Goal: Task Accomplishment & Management: Complete application form

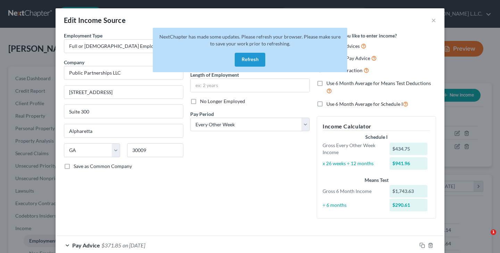
select select "0"
select select "10"
select select "2"
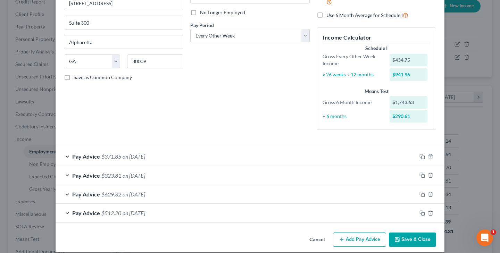
scroll to position [89, 0]
click at [396, 238] on icon "button" at bounding box center [398, 240] width 6 height 6
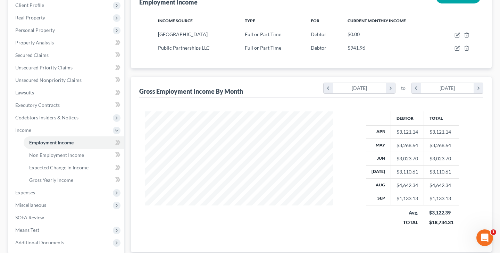
scroll to position [100, 0]
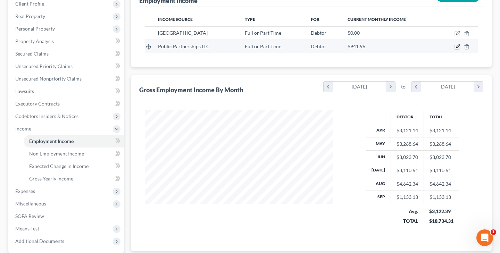
click at [456, 46] on icon "button" at bounding box center [458, 47] width 6 height 6
select select "0"
select select "10"
select select "2"
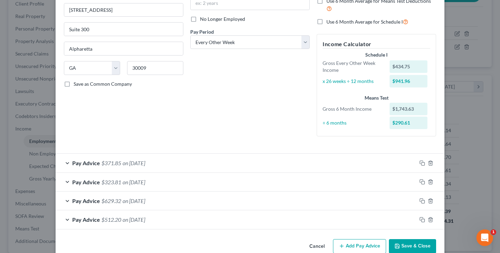
scroll to position [95, 0]
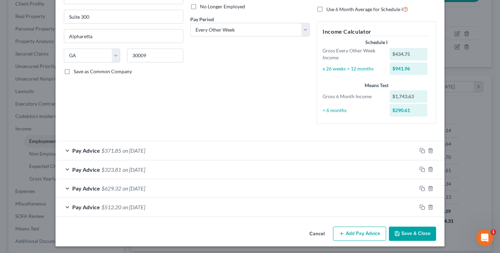
click at [322, 232] on button "Cancel" at bounding box center [317, 235] width 26 height 14
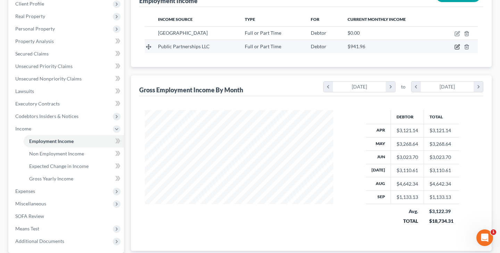
click at [459, 47] on icon "button" at bounding box center [458, 47] width 6 height 6
select select "0"
select select "10"
select select "2"
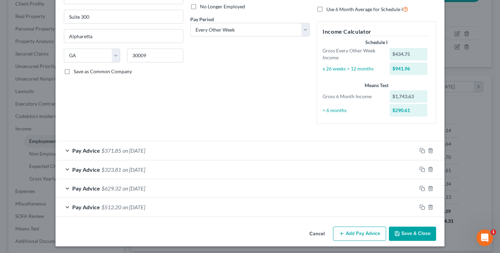
click at [361, 232] on button "Add Pay Advice" at bounding box center [359, 234] width 53 height 15
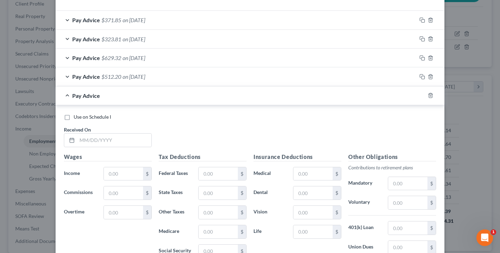
scroll to position [232, 0]
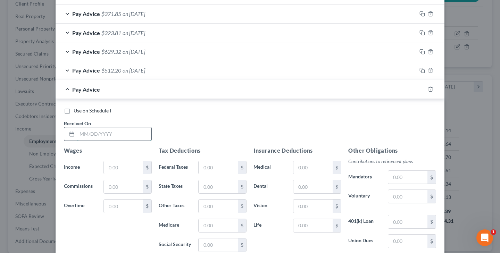
click at [85, 132] on input "text" at bounding box center [114, 133] width 74 height 13
type input "[DATE]"
click at [109, 170] on input "text" at bounding box center [123, 167] width 39 height 13
type input "624.38"
click at [204, 164] on input "text" at bounding box center [218, 167] width 39 height 13
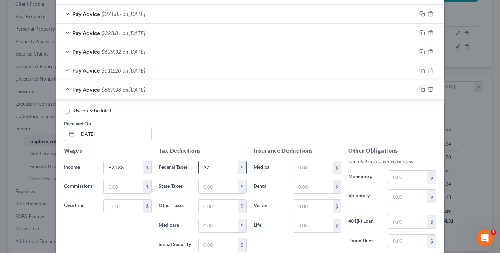
type input "3"
type input "37.82"
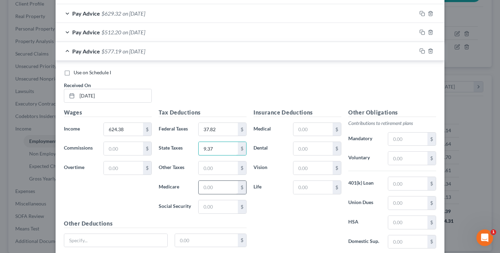
scroll to position [270, 0]
type input "9.37"
click at [213, 192] on input "text" at bounding box center [218, 187] width 39 height 13
type input "9.05"
click at [217, 204] on input "text" at bounding box center [218, 206] width 39 height 13
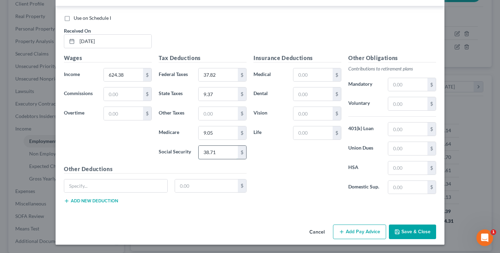
scroll to position [322, 0]
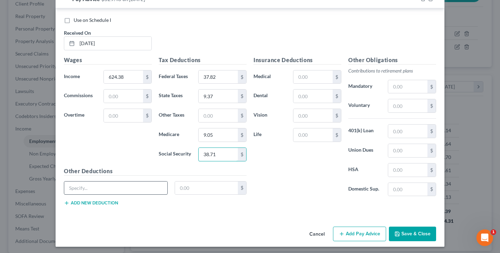
type input "38.71"
type input "NJ Disability Employee Insurance"
click at [216, 185] on input "text" at bounding box center [206, 188] width 63 height 13
type input "1.44"
click at [113, 200] on button "Add new deduction" at bounding box center [91, 203] width 54 height 6
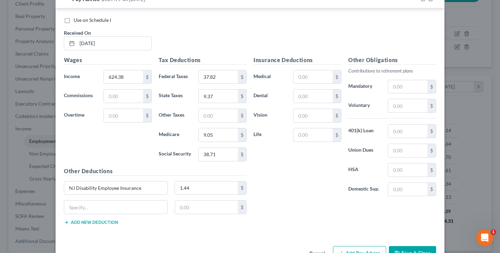
click at [110, 220] on button "Add new deduction" at bounding box center [91, 223] width 54 height 6
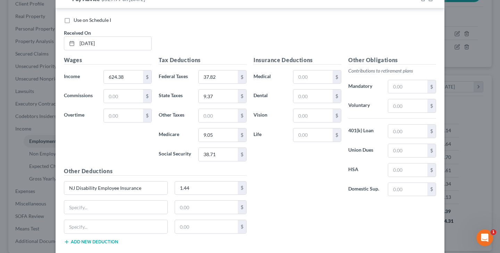
click at [107, 240] on button "Add new deduction" at bounding box center [91, 242] width 54 height 6
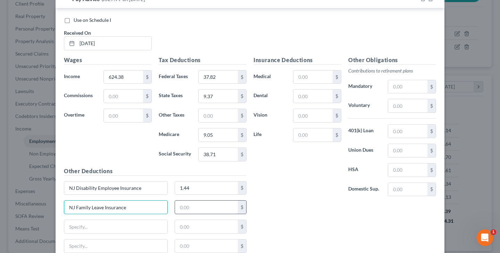
type input "NJ Family Leave Insurance"
click at [216, 205] on input "text" at bounding box center [206, 207] width 63 height 13
type input "2.06"
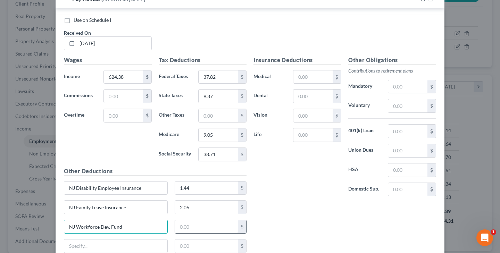
type input "NJ Workforce Dev. Fund"
click at [190, 229] on input "text" at bounding box center [206, 226] width 63 height 13
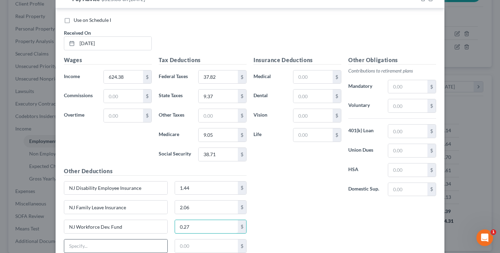
type input "0.27"
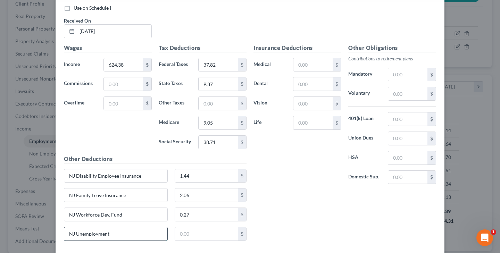
scroll to position [337, 0]
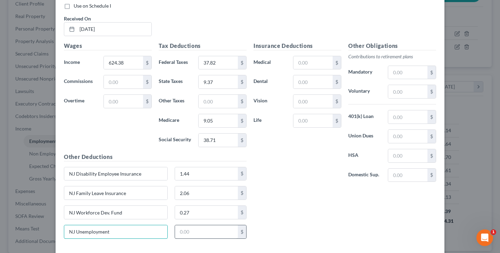
type input "NJ Unemployment"
click at [193, 229] on input "text" at bounding box center [206, 231] width 63 height 13
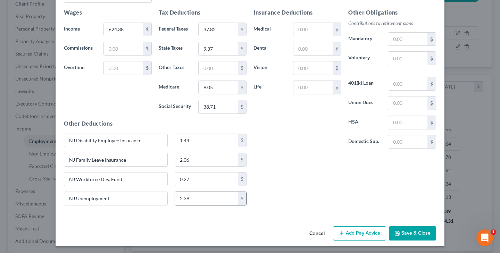
scroll to position [369, 0]
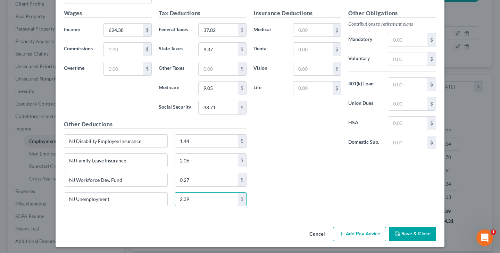
type input "2.39"
click at [398, 232] on icon "button" at bounding box center [398, 234] width 6 height 6
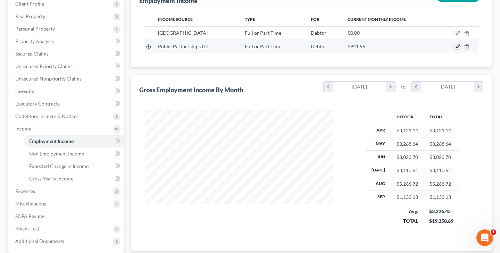
click at [455, 49] on icon "button" at bounding box center [458, 47] width 6 height 6
select select "0"
select select "10"
select select "2"
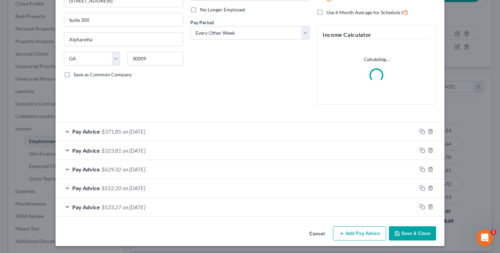
scroll to position [91, 0]
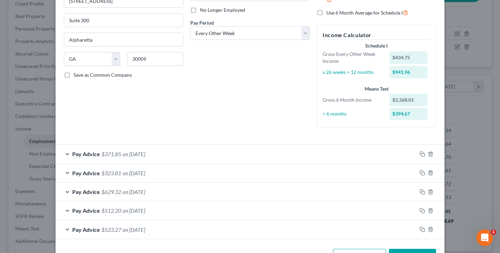
click at [145, 209] on span "on [DATE]" at bounding box center [134, 210] width 23 height 7
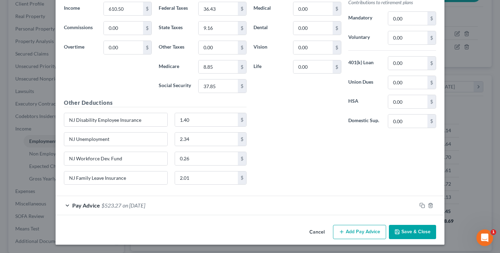
scroll to position [370, 0]
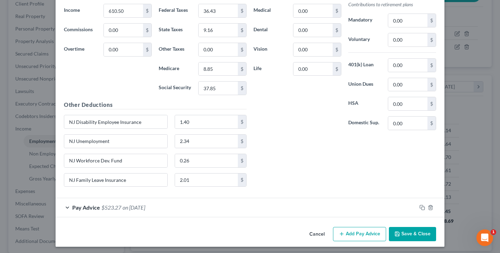
click at [145, 205] on span "on [DATE]" at bounding box center [134, 207] width 23 height 7
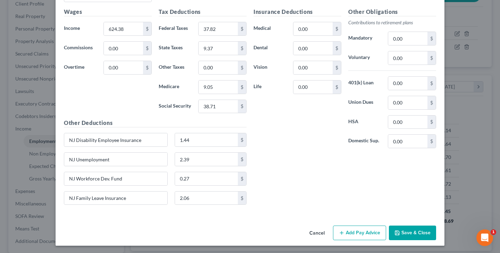
scroll to position [626, 0]
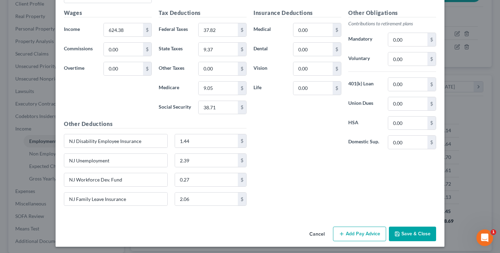
click at [402, 232] on button "Save & Close" at bounding box center [412, 234] width 47 height 15
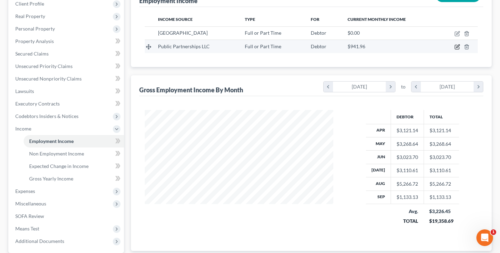
click at [458, 48] on icon "button" at bounding box center [458, 47] width 6 height 6
select select "0"
select select "10"
select select "2"
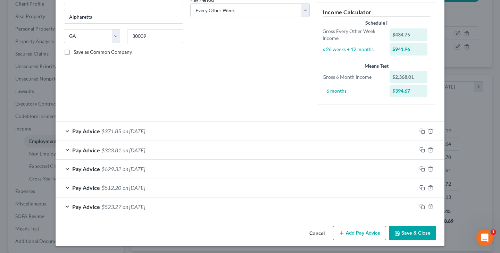
scroll to position [114, 0]
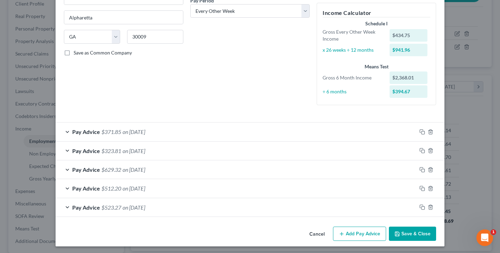
click at [420, 232] on button "Save & Close" at bounding box center [412, 234] width 47 height 15
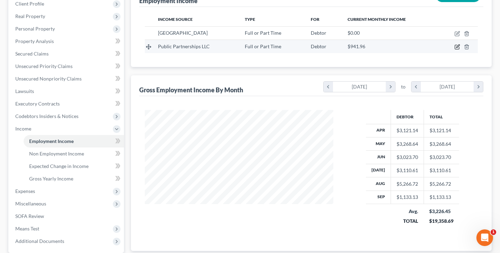
click at [457, 47] on icon "button" at bounding box center [457, 46] width 3 height 3
select select "0"
select select "10"
select select "2"
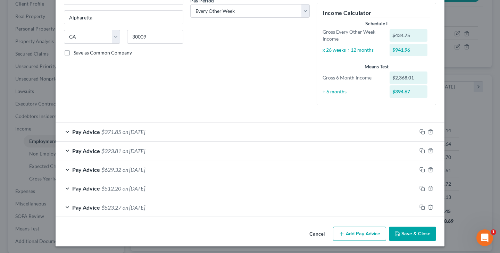
click at [352, 228] on button "Add Pay Advice" at bounding box center [359, 234] width 53 height 15
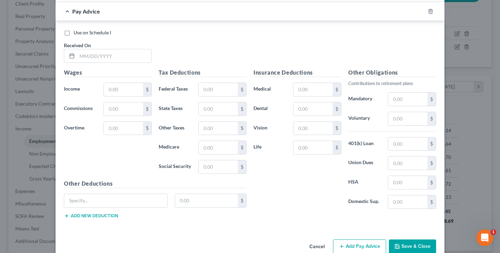
scroll to position [326, 0]
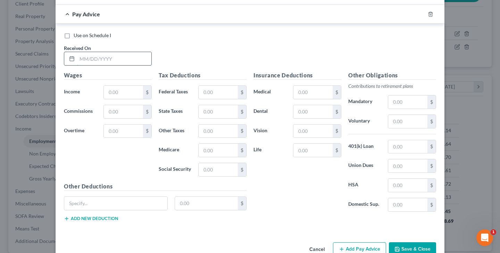
click at [83, 59] on input "text" at bounding box center [114, 58] width 74 height 13
type input "[DATE]"
click at [108, 89] on input "text" at bounding box center [123, 92] width 39 height 13
type input "744.63"
click at [223, 92] on input "text" at bounding box center [218, 92] width 39 height 13
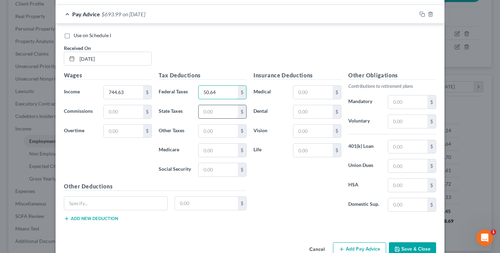
type input "50.64"
type input "11.17"
click at [211, 146] on input "text" at bounding box center [218, 150] width 39 height 13
type input "10.80"
click at [217, 163] on input "text" at bounding box center [218, 169] width 39 height 13
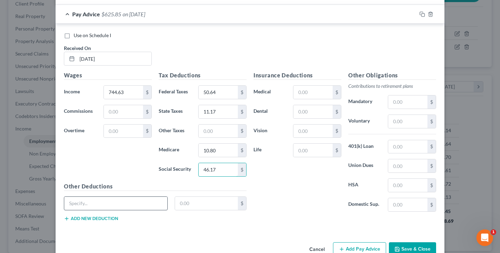
type input "46.17"
click at [114, 217] on button "Add new deduction" at bounding box center [91, 219] width 54 height 6
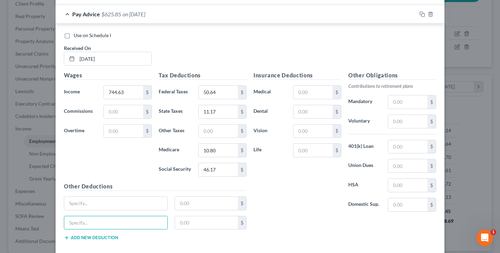
click at [104, 237] on button "Add new deduction" at bounding box center [91, 238] width 54 height 6
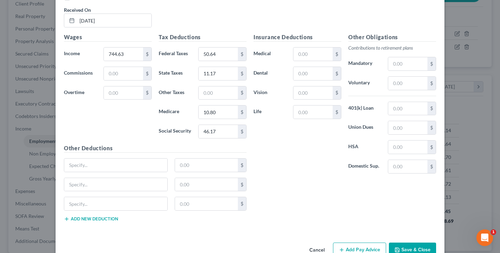
scroll to position [365, 0]
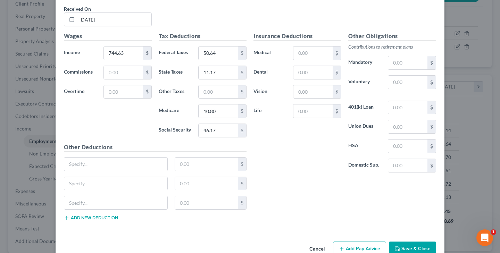
click at [113, 217] on button "Add new deduction" at bounding box center [91, 218] width 54 height 6
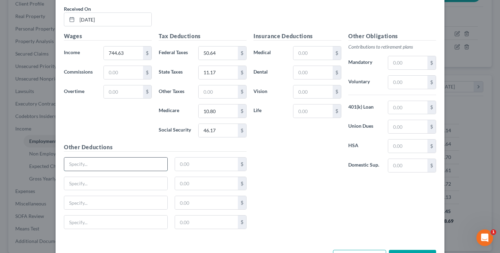
click at [112, 162] on input "text" at bounding box center [115, 164] width 103 height 13
type input "NJ Disability Employee"
click at [114, 183] on input "text" at bounding box center [115, 183] width 103 height 13
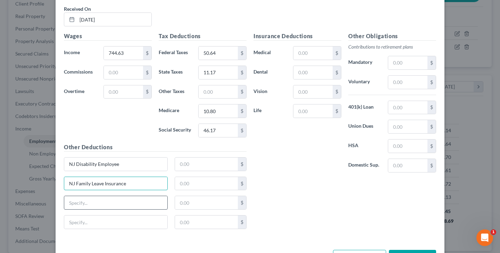
type input "NJ Family Leave Insurance"
type input "NJ Workforce Dev. Fund"
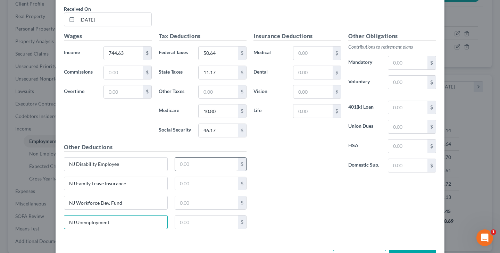
type input "NJ Unemployment"
click at [200, 164] on input "text" at bounding box center [206, 164] width 63 height 13
type input "1.71"
click at [200, 186] on input "text" at bounding box center [206, 183] width 63 height 13
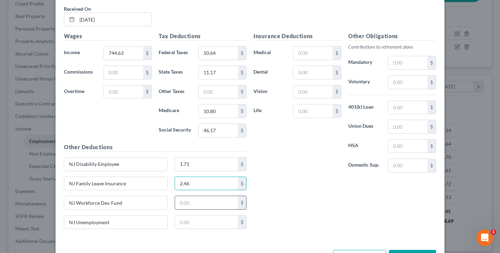
type input "2.46"
click at [203, 203] on input "text" at bounding box center [206, 202] width 63 height 13
type input "0.32"
click at [205, 218] on input "text" at bounding box center [206, 222] width 63 height 13
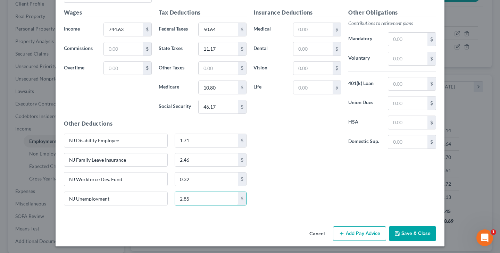
scroll to position [388, 0]
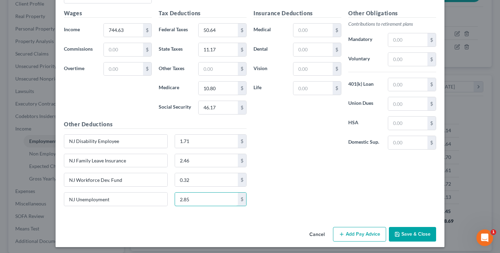
type input "2.85"
click at [402, 232] on button "Save & Close" at bounding box center [412, 234] width 47 height 15
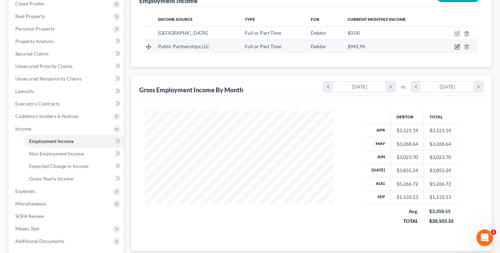
click at [459, 49] on icon "button" at bounding box center [458, 47] width 6 height 6
select select "0"
select select "10"
select select "2"
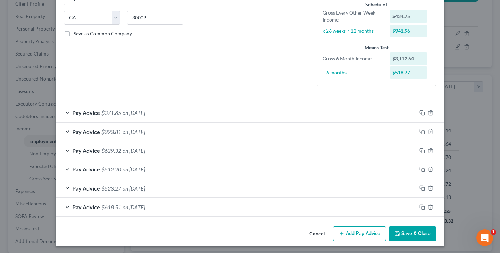
scroll to position [132, 0]
click at [424, 232] on button "Save & Close" at bounding box center [412, 234] width 47 height 15
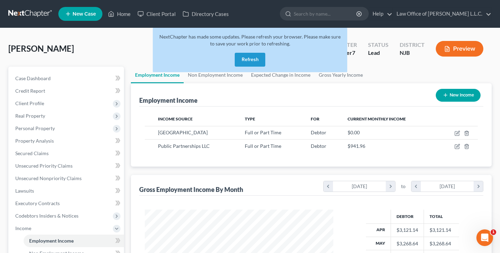
scroll to position [0, 0]
click at [244, 54] on button "Refresh" at bounding box center [250, 60] width 31 height 14
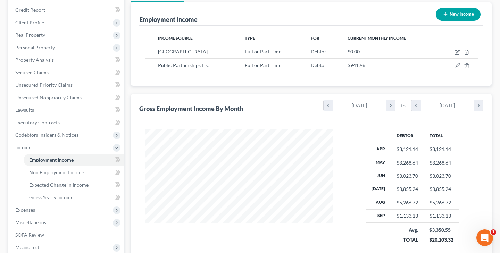
scroll to position [80, 0]
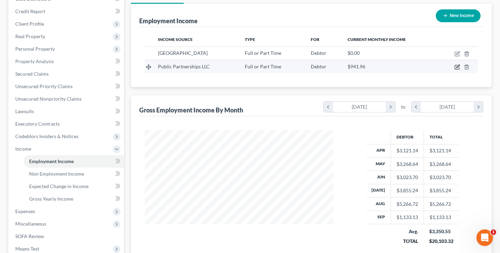
click at [456, 66] on icon "button" at bounding box center [458, 67] width 6 height 6
select select "0"
select select "10"
select select "2"
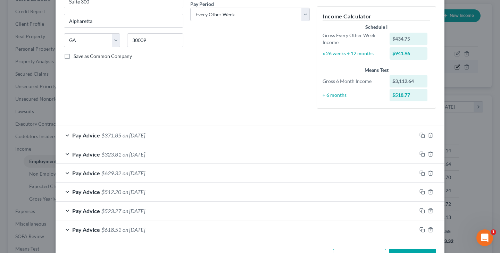
scroll to position [132, 0]
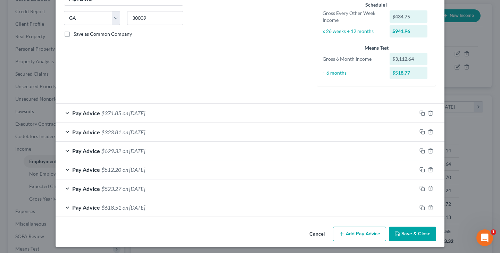
click at [378, 233] on button "Add Pay Advice" at bounding box center [359, 234] width 53 height 15
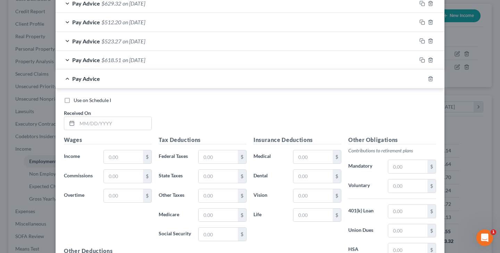
scroll to position [301, 0]
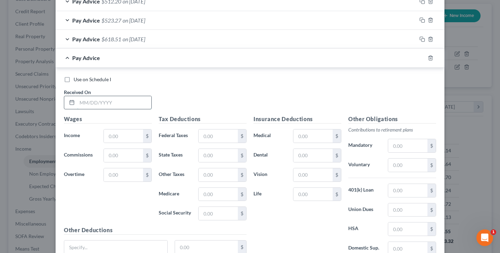
click at [81, 99] on input "text" at bounding box center [114, 102] width 74 height 13
type input "[DATE]"
click at [118, 133] on input "text" at bounding box center [123, 136] width 39 height 13
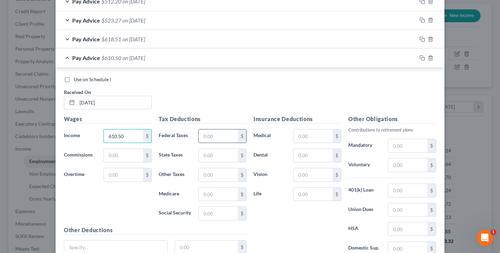
type input "610.50"
click at [204, 132] on input "text" at bounding box center [218, 136] width 39 height 13
type input "36.43"
type input "9.16"
click at [225, 188] on input "text" at bounding box center [218, 194] width 39 height 13
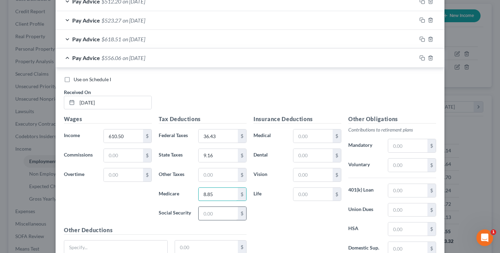
type input "8.85"
click at [227, 214] on input "text" at bounding box center [218, 213] width 39 height 13
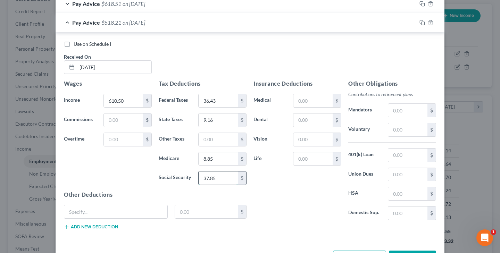
scroll to position [342, 0]
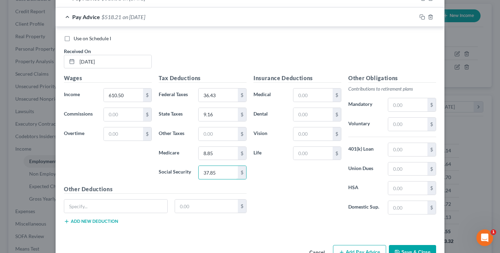
type input "37.85"
click at [116, 219] on button "Add new deduction" at bounding box center [91, 222] width 54 height 6
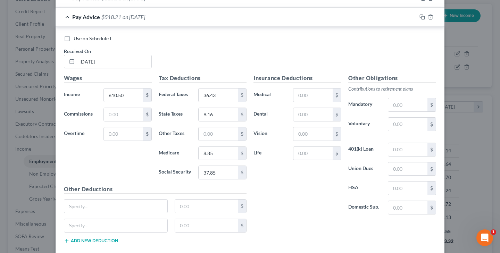
click at [114, 240] on button "Add new deduction" at bounding box center [91, 241] width 54 height 6
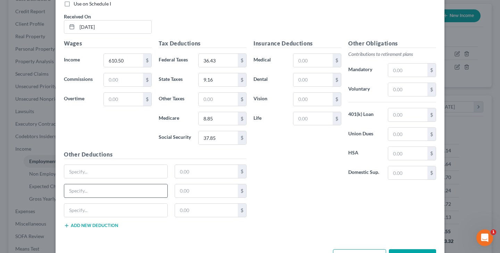
scroll to position [386, 0]
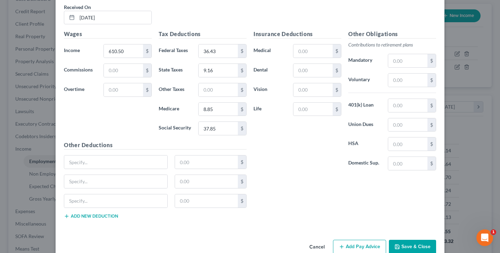
click at [108, 215] on button "Add new deduction" at bounding box center [91, 217] width 54 height 6
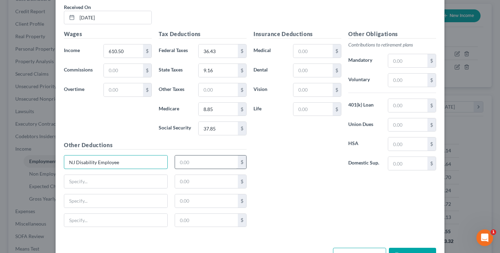
type input "NJ Disability Employee"
click at [176, 162] on input "text" at bounding box center [206, 162] width 63 height 13
type input "1.40"
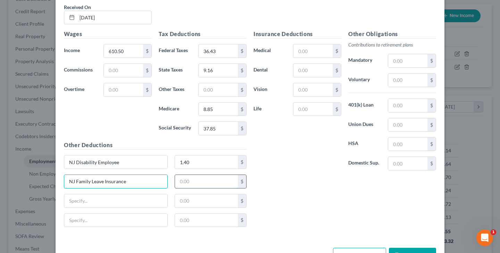
type input "NJ Family Leave Insurance"
click at [222, 182] on input "text" at bounding box center [206, 181] width 63 height 13
type input "2.01"
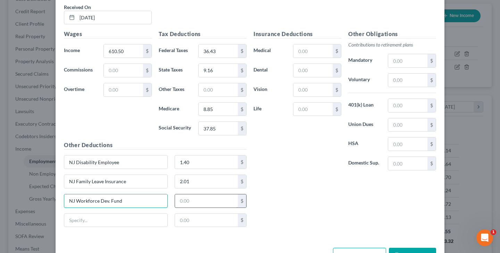
type input "NJ Workforce Dev. Fund"
click at [183, 204] on input "text" at bounding box center [206, 201] width 63 height 13
type input "0.26"
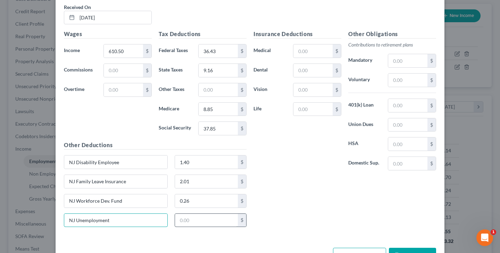
type input "NJ Unemployment"
click at [211, 223] on input "text" at bounding box center [206, 220] width 63 height 13
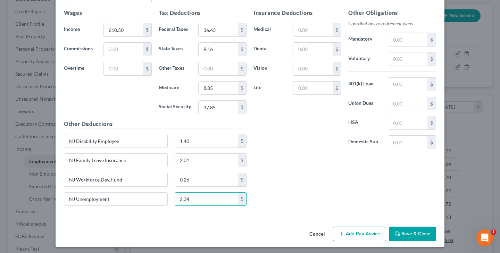
scroll to position [407, 0]
type input "2.34"
click at [401, 233] on button "Save & Close" at bounding box center [412, 234] width 47 height 15
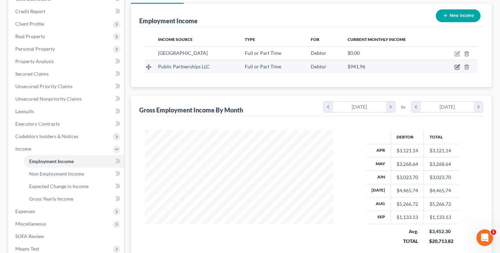
click at [458, 66] on icon "button" at bounding box center [457, 66] width 3 height 3
select select "0"
select select "10"
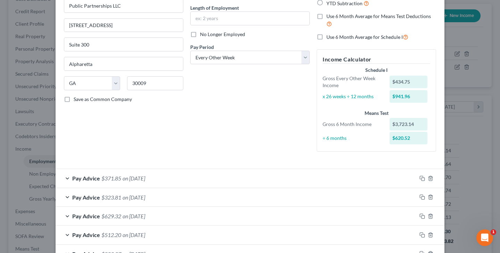
scroll to position [60, 0]
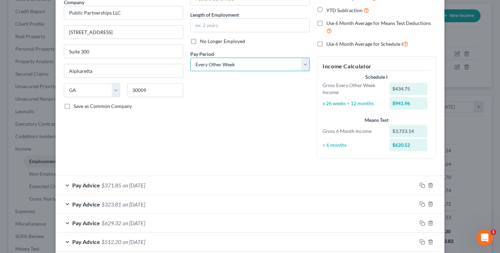
select select "1"
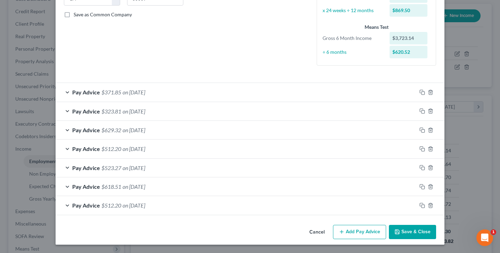
scroll to position [150, 0]
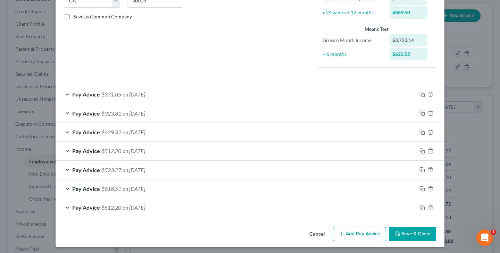
click at [361, 233] on button "Add Pay Advice" at bounding box center [359, 234] width 53 height 15
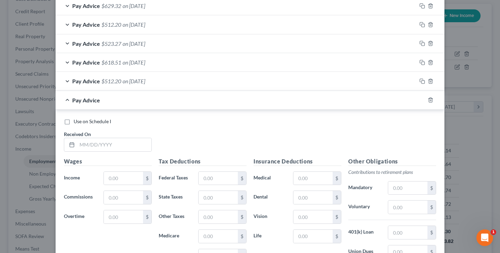
scroll to position [277, 0]
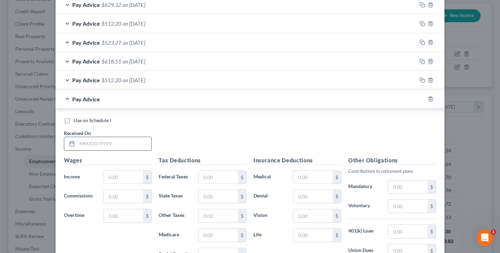
click at [84, 142] on input "text" at bounding box center [114, 143] width 74 height 13
type input "[DATE]"
click at [108, 173] on input "text" at bounding box center [123, 177] width 39 height 13
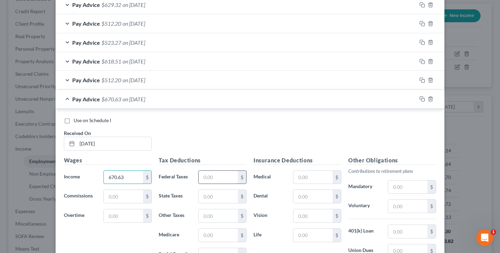
type input "670.63"
click at [214, 176] on input "text" at bounding box center [218, 177] width 39 height 13
type input "42.45"
type input "10.06"
click at [217, 236] on input "text" at bounding box center [218, 235] width 39 height 13
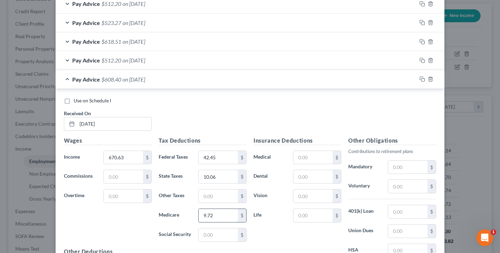
scroll to position [297, 0]
type input "9.72"
click at [224, 231] on input "text" at bounding box center [218, 234] width 39 height 13
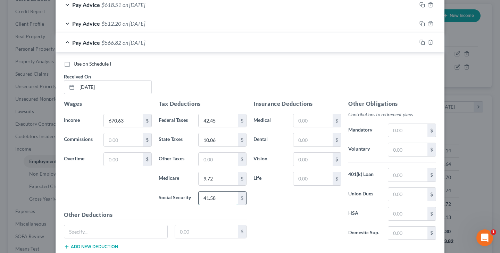
scroll to position [344, 0]
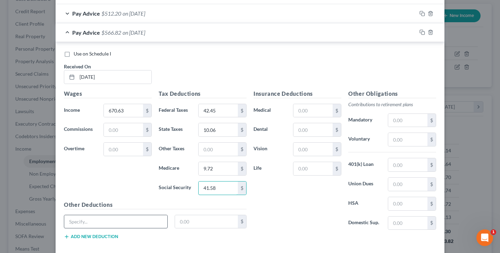
type input "41.58"
click at [105, 234] on button "Add new deduction" at bounding box center [91, 237] width 54 height 6
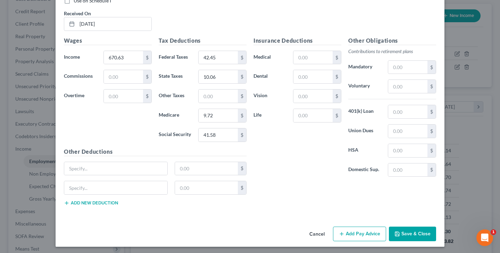
scroll to position [397, 0]
click at [110, 202] on button "Add new deduction" at bounding box center [91, 204] width 54 height 6
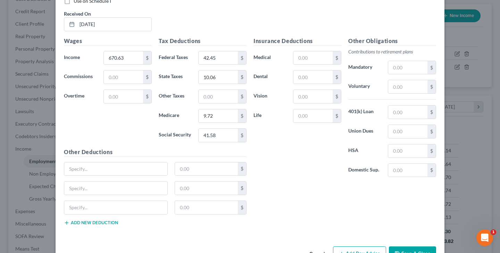
click at [107, 221] on button "Add new deduction" at bounding box center [91, 223] width 54 height 6
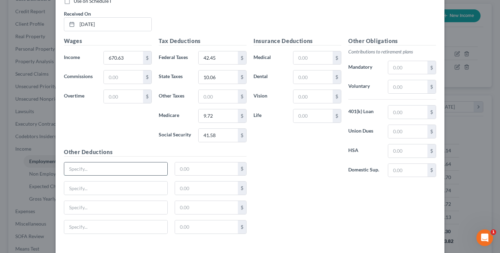
click at [115, 171] on input "text" at bounding box center [115, 169] width 103 height 13
type input "NJ Disability Employee"
click at [201, 171] on input "text" at bounding box center [206, 169] width 63 height 13
type input "1.54"
click at [145, 190] on input "text" at bounding box center [115, 188] width 103 height 13
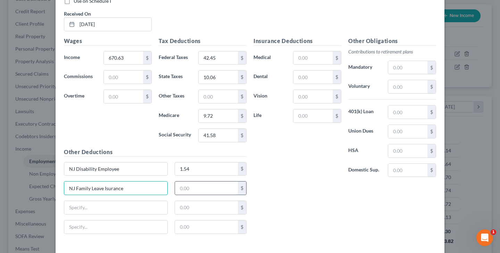
type input "NJ Family Leave Isurance"
click at [189, 189] on input "text" at bounding box center [206, 188] width 63 height 13
type input "0.60"
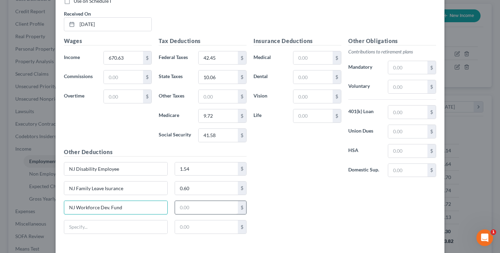
type input "NJ Workforce Dev. Fund"
click at [193, 207] on input "text" at bounding box center [206, 207] width 63 height 13
type input "0.29"
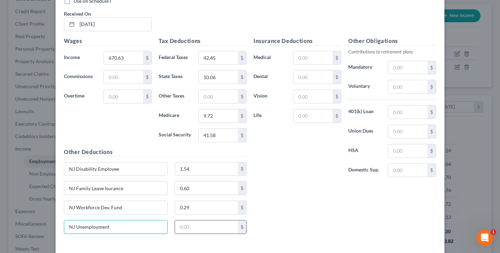
type input "NJ Unemployment"
click at [182, 222] on input "text" at bounding box center [206, 227] width 63 height 13
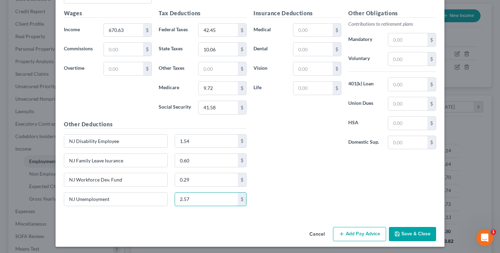
scroll to position [424, 0]
type input "2.57"
click at [420, 234] on button "Save & Close" at bounding box center [412, 235] width 47 height 15
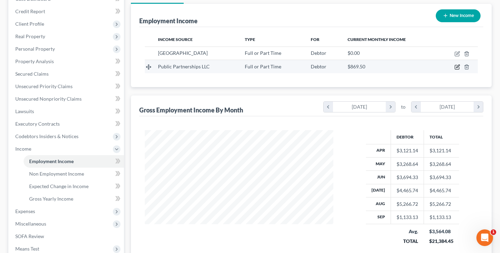
click at [457, 68] on icon "button" at bounding box center [458, 67] width 6 height 6
select select "0"
select select "10"
select select "1"
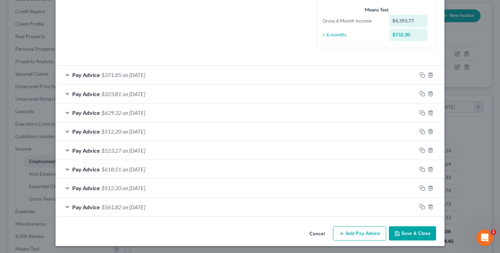
scroll to position [168, 0]
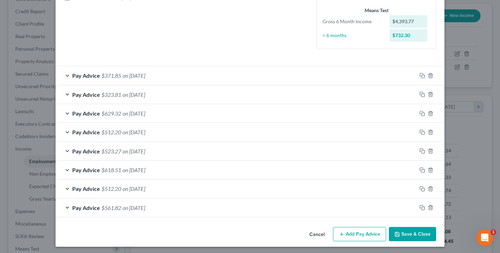
click at [407, 234] on button "Save & Close" at bounding box center [412, 234] width 47 height 15
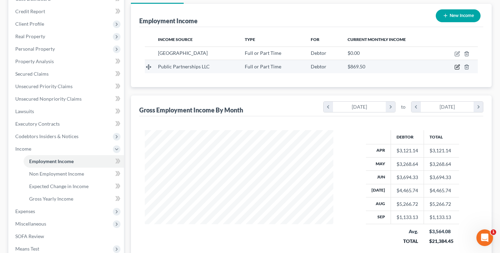
click at [455, 68] on icon "button" at bounding box center [458, 67] width 6 height 6
select select "0"
select select "10"
select select "1"
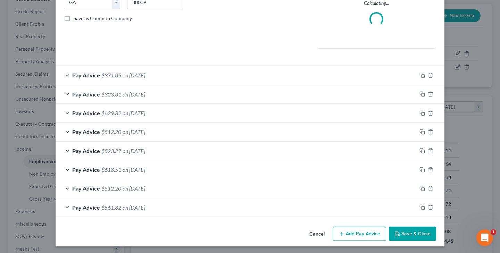
scroll to position [148, 0]
click at [352, 233] on button "Add Pay Advice" at bounding box center [359, 234] width 53 height 15
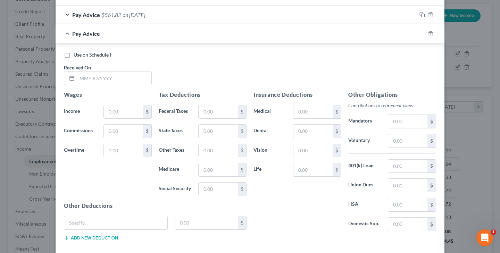
scroll to position [352, 0]
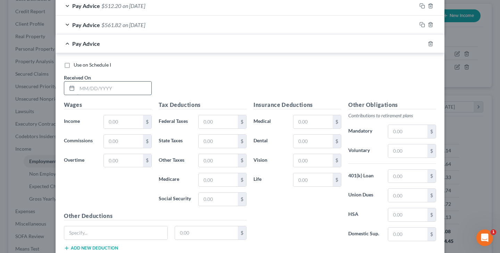
click at [81, 84] on input "text" at bounding box center [114, 88] width 74 height 13
type input "[DATE]"
click at [109, 116] on input "text" at bounding box center [123, 121] width 39 height 13
type input "573.50"
click at [208, 118] on input "text" at bounding box center [218, 121] width 39 height 13
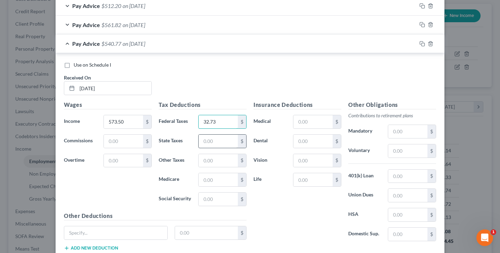
type input "32.73"
type input "8.60"
click at [214, 173] on input "text" at bounding box center [218, 179] width 39 height 13
type input "8.32"
click at [212, 193] on input "text" at bounding box center [218, 199] width 39 height 13
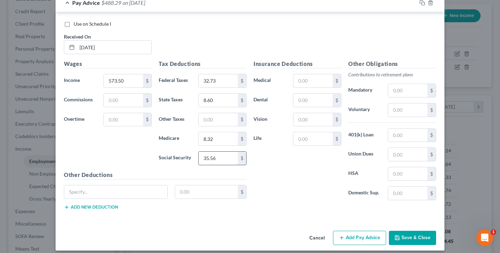
scroll to position [395, 0]
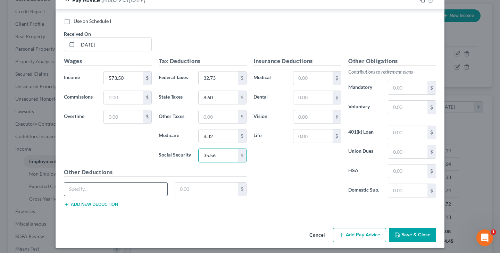
type input "35.56"
type input "NJ Disability Employee"
click at [186, 189] on input "text" at bounding box center [206, 189] width 63 height 13
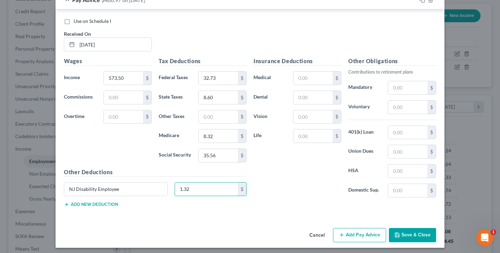
type input "1.32"
click at [117, 202] on button "Add new deduction" at bounding box center [91, 205] width 54 height 6
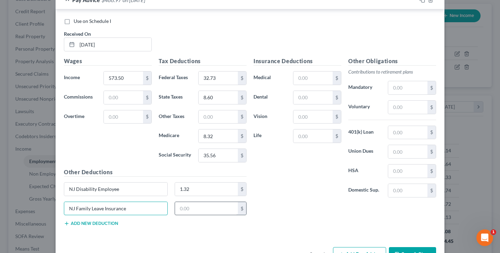
type input "NJ Family Leave Insurance"
click at [183, 209] on input "text" at bounding box center [206, 208] width 63 height 13
type input "0.52"
click at [115, 221] on button "Add new deduction" at bounding box center [91, 224] width 54 height 6
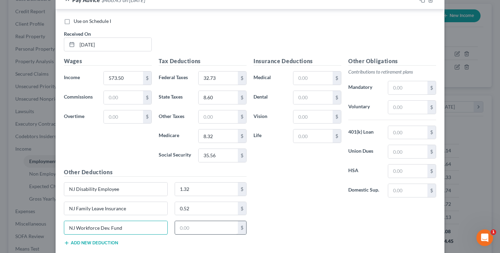
type input "NJ Workforce Dev. Fund"
click at [189, 228] on input "text" at bounding box center [206, 227] width 63 height 13
type input "0.24"
click at [115, 240] on button "Add new deduction" at bounding box center [91, 243] width 54 height 6
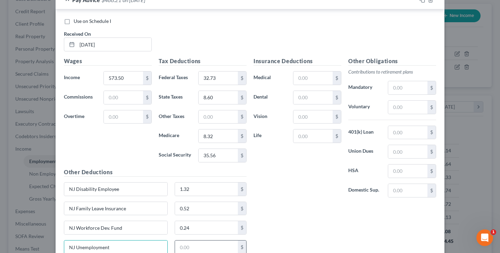
type input "NJ Unemployment"
click at [186, 244] on input "text" at bounding box center [206, 247] width 63 height 13
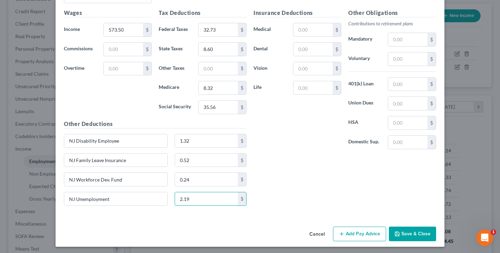
scroll to position [443, 0]
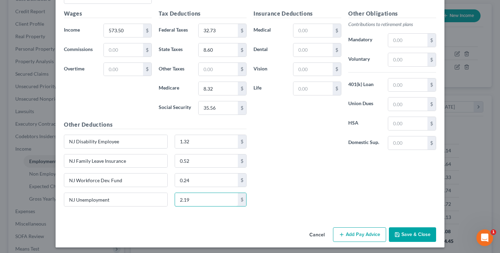
type input "2.19"
click at [419, 235] on button "Save & Close" at bounding box center [412, 235] width 47 height 15
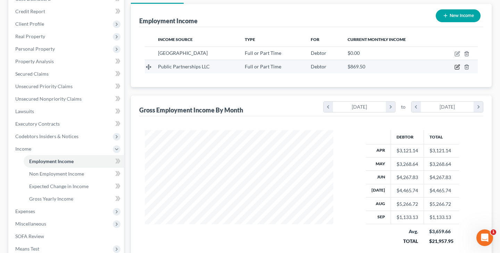
click at [456, 68] on icon "button" at bounding box center [458, 67] width 6 height 6
select select "0"
select select "10"
select select "1"
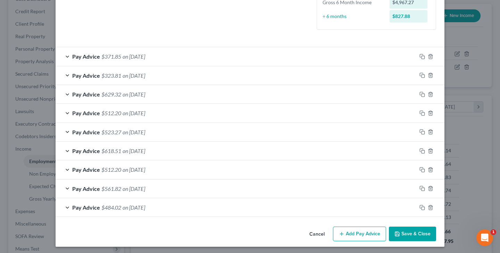
scroll to position [187, 0]
click at [412, 233] on button "Save & Close" at bounding box center [412, 234] width 47 height 15
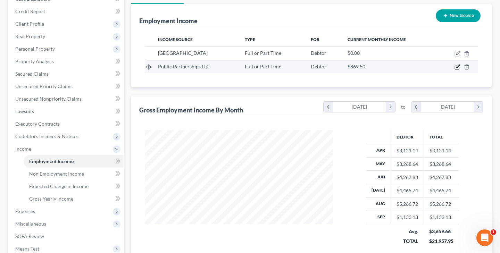
click at [459, 68] on icon "button" at bounding box center [458, 67] width 6 height 6
select select "0"
select select "10"
select select "1"
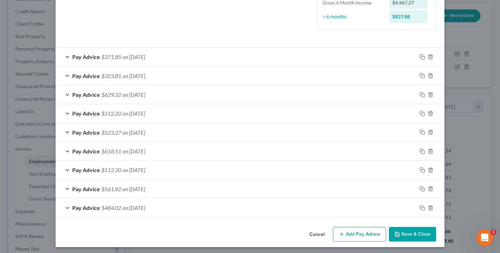
click at [355, 234] on button "Add Pay Advice" at bounding box center [359, 234] width 53 height 15
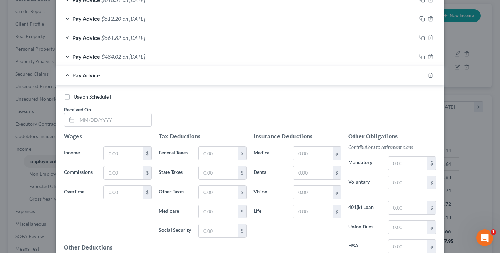
scroll to position [340, 0]
click at [81, 115] on input "text" at bounding box center [114, 119] width 74 height 13
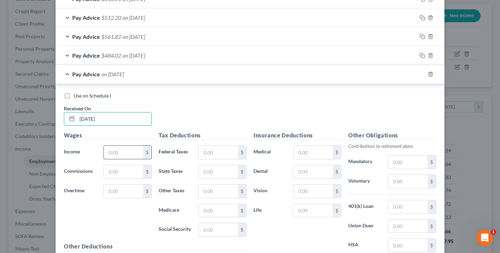
type input "[DATE]"
click at [113, 149] on input "text" at bounding box center [123, 152] width 39 height 13
type input "707.63"
click at [226, 152] on input "text" at bounding box center [218, 152] width 39 height 13
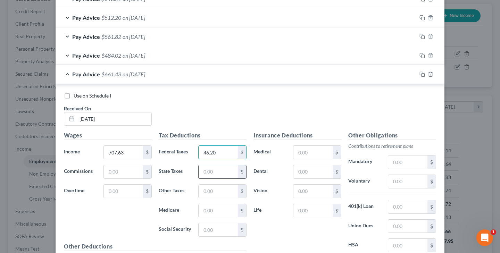
type input "46.20"
type input "10.61"
click at [230, 205] on input "text" at bounding box center [218, 210] width 39 height 13
type input "10.26"
click at [228, 225] on input "text" at bounding box center [218, 229] width 39 height 13
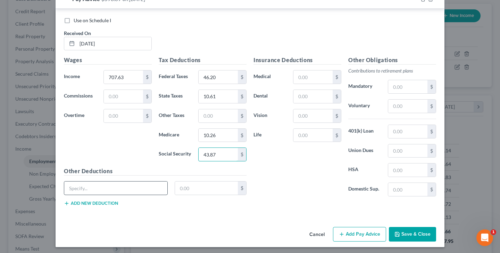
scroll to position [415, 0]
type input "43.87"
type input "NJ Disability Employee"
click at [192, 189] on input "text" at bounding box center [206, 188] width 63 height 13
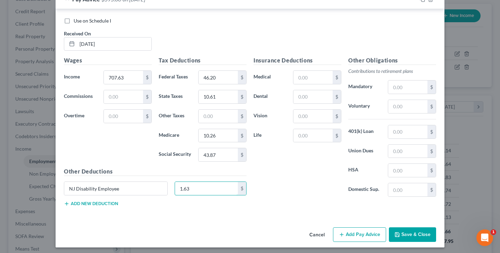
type input "1.63"
click at [116, 201] on button "Add new deduction" at bounding box center [91, 204] width 54 height 6
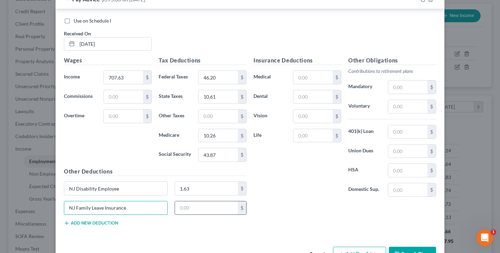
type input "NJ Family Leave Insurance"
click at [180, 208] on input "text" at bounding box center [206, 207] width 63 height 13
type input "0.64"
click at [105, 222] on button "Add new deduction" at bounding box center [91, 224] width 54 height 6
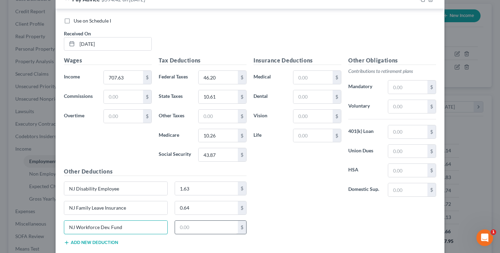
type input "NJ Workforce Dev. Fund"
click at [193, 227] on input "text" at bounding box center [206, 227] width 63 height 13
type input "0.30"
click at [115, 240] on button "Add new deduction" at bounding box center [91, 243] width 54 height 6
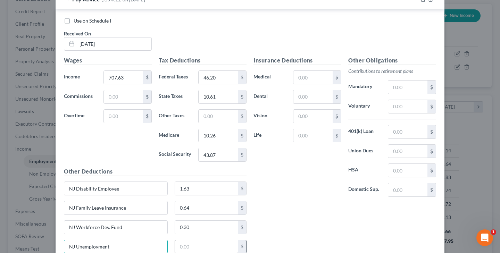
type input "NJ Unemployment"
click at [185, 245] on input "text" at bounding box center [206, 246] width 63 height 13
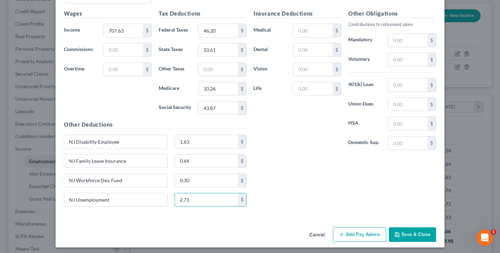
scroll to position [462, 0]
type input "2.71"
click at [418, 235] on button "Save & Close" at bounding box center [412, 235] width 47 height 15
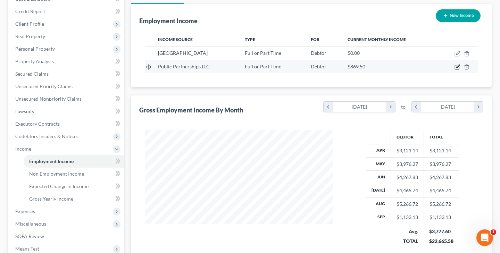
click at [455, 67] on icon "button" at bounding box center [458, 67] width 6 height 6
select select "0"
select select "10"
select select "1"
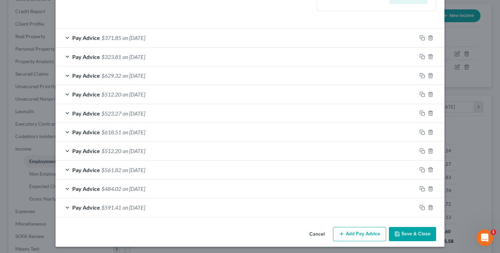
scroll to position [206, 0]
click at [403, 231] on button "Save & Close" at bounding box center [412, 235] width 47 height 15
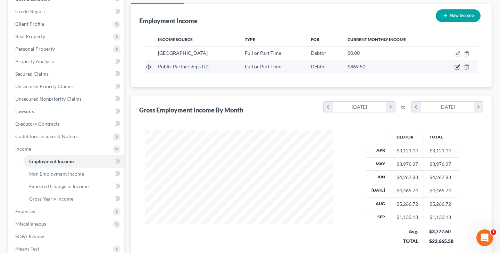
click at [456, 69] on icon "button" at bounding box center [458, 67] width 6 height 6
select select "0"
select select "10"
select select "1"
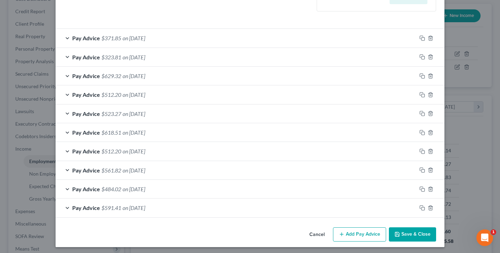
click at [365, 235] on button "Add Pay Advice" at bounding box center [359, 235] width 53 height 15
